Goal: Task Accomplishment & Management: Use online tool/utility

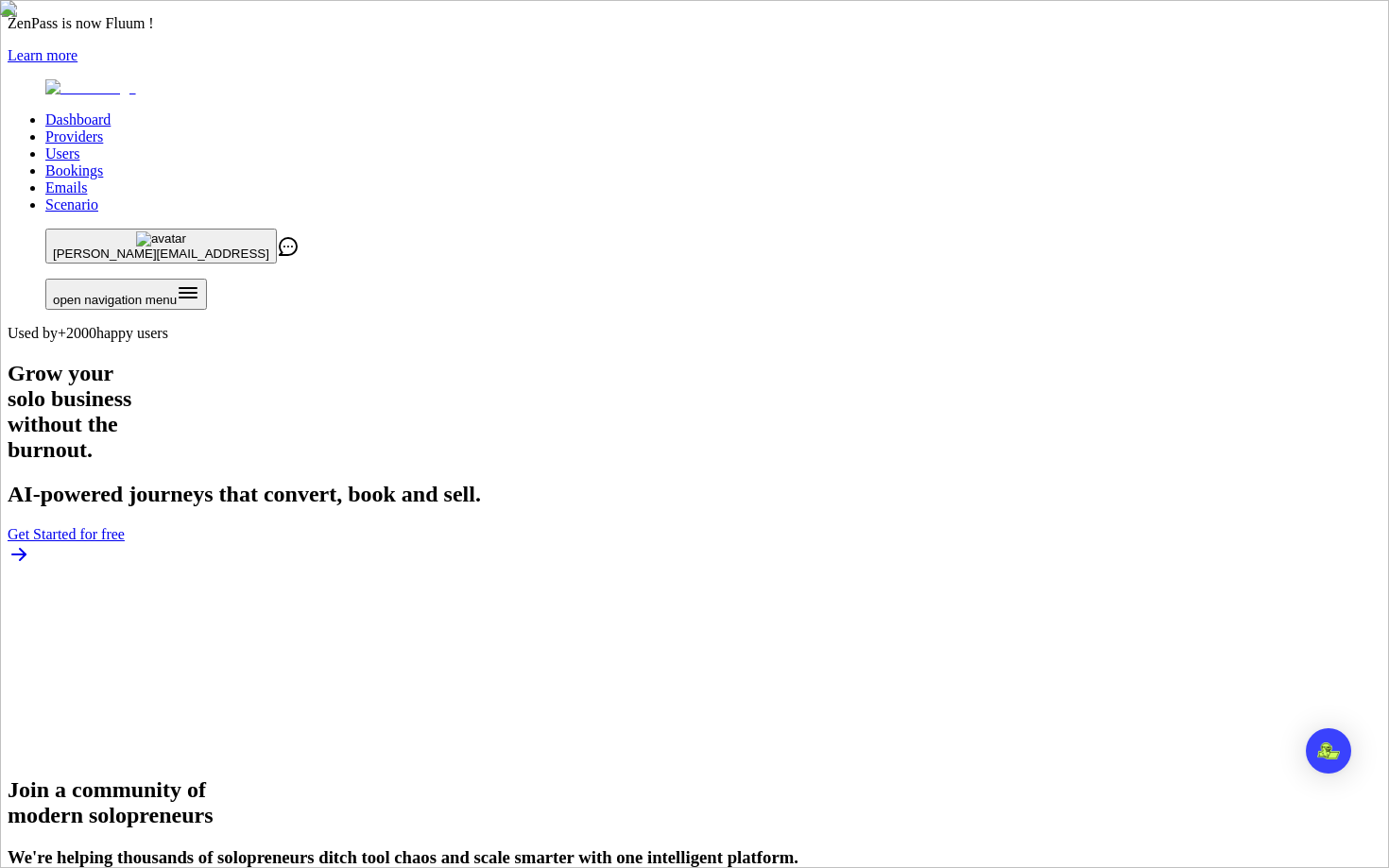
click at [79, 145] on link "Users" at bounding box center [62, 153] width 34 height 16
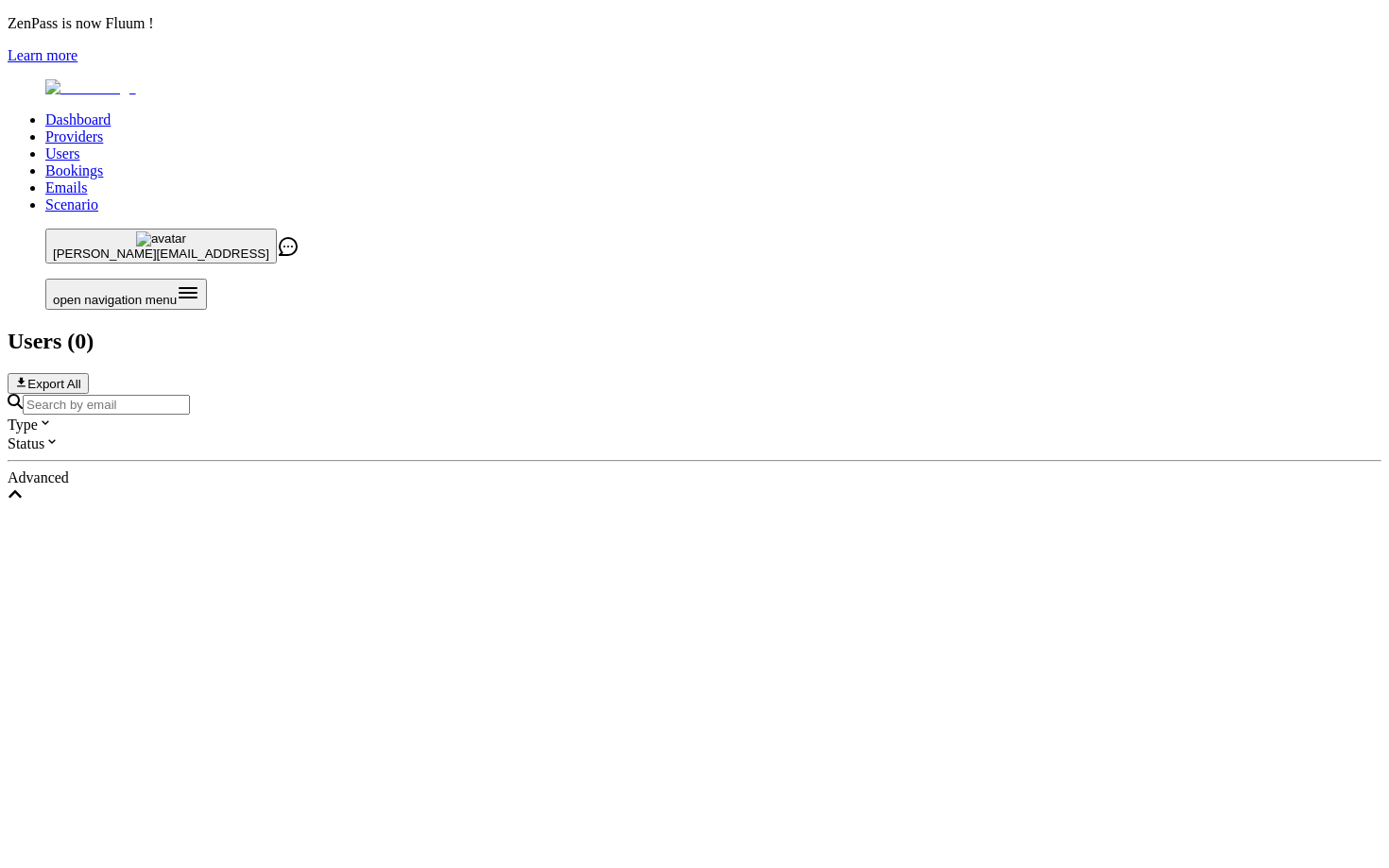
click at [190, 395] on input "Search by email" at bounding box center [106, 405] width 168 height 19
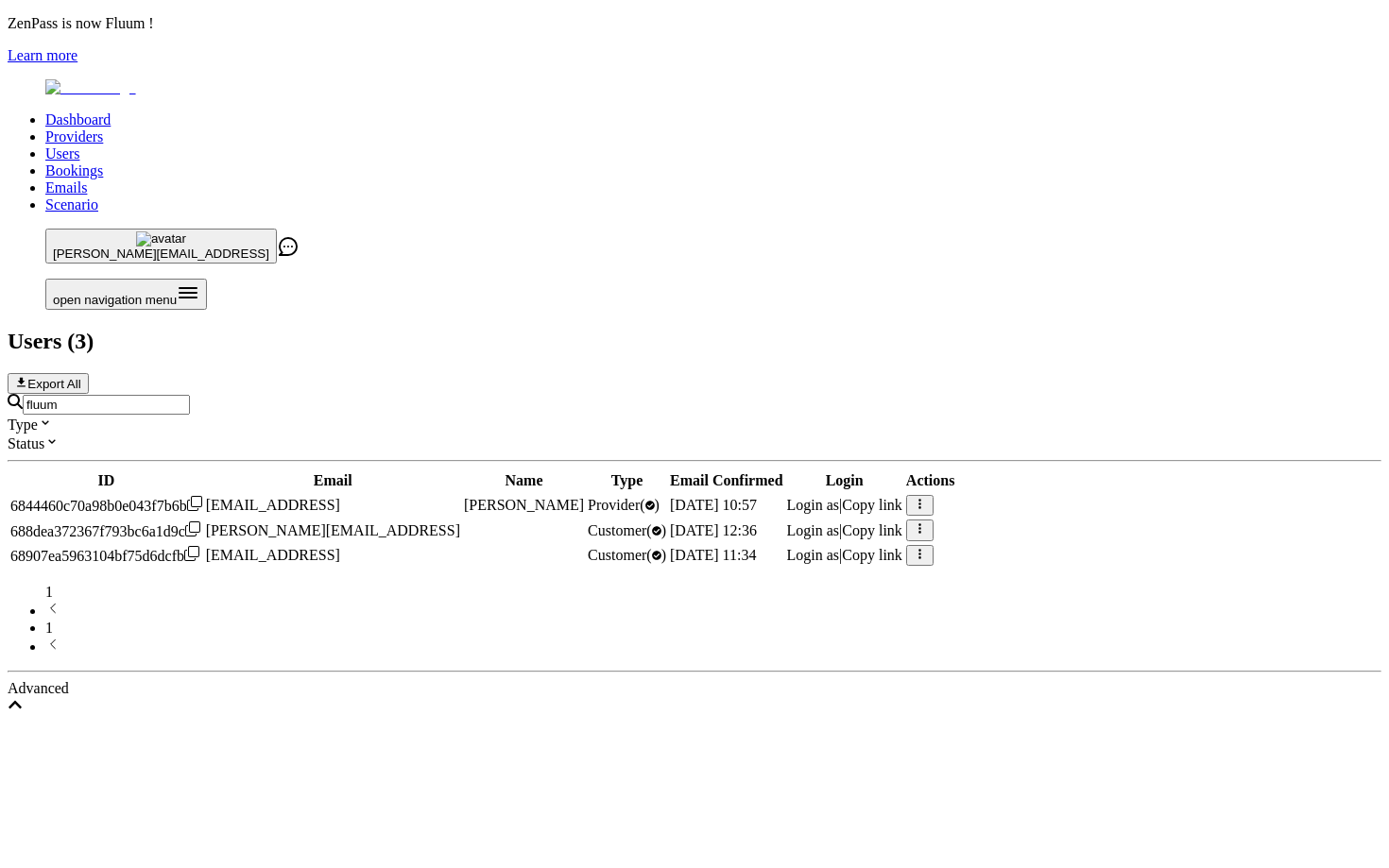
type input "fluum"
click at [840, 497] on span "Login as" at bounding box center [813, 505] width 53 height 16
